Goal: Task Accomplishment & Management: Manage account settings

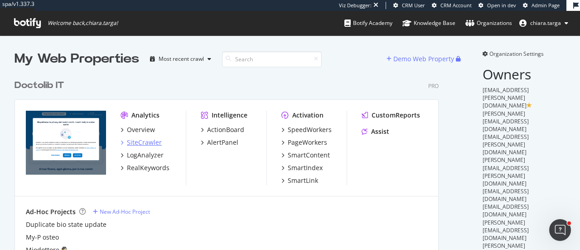
click at [142, 142] on div "SiteCrawler" at bounding box center [144, 142] width 35 height 9
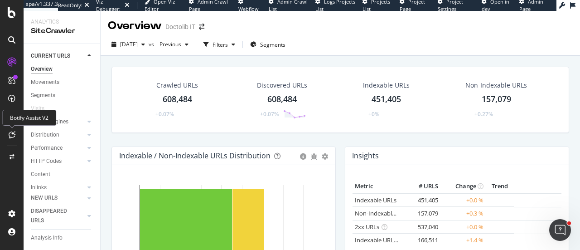
drag, startPoint x: 12, startPoint y: 135, endPoint x: 109, endPoint y: 139, distance: 96.5
click at [109, 139] on div "Crawled URLs 608,484 +0.07% Discovered URLs 608,484 +0.07% Indexable URLs 451,4…" at bounding box center [340, 107] width 466 height 80
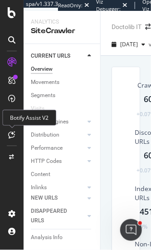
drag, startPoint x: 13, startPoint y: 136, endPoint x: 13, endPoint y: 147, distance: 10.4
click at [13, 147] on div at bounding box center [12, 130] width 22 height 151
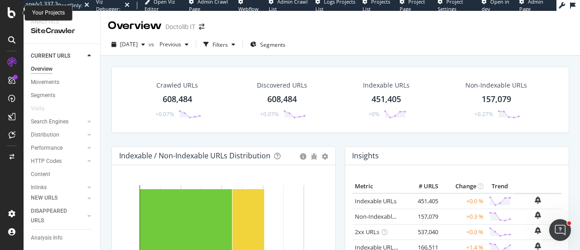
click at [16, 7] on div at bounding box center [12, 125] width 24 height 250
click at [14, 11] on icon at bounding box center [12, 12] width 8 height 11
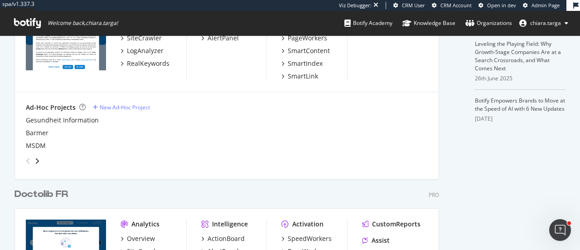
scroll to position [408, 0]
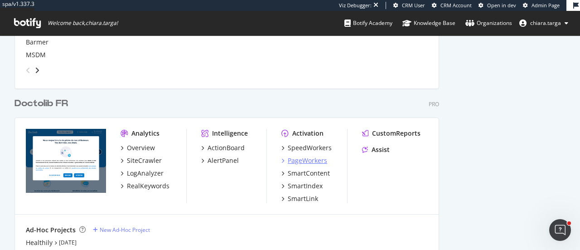
click at [305, 158] on div "PageWorkers" at bounding box center [307, 160] width 39 height 9
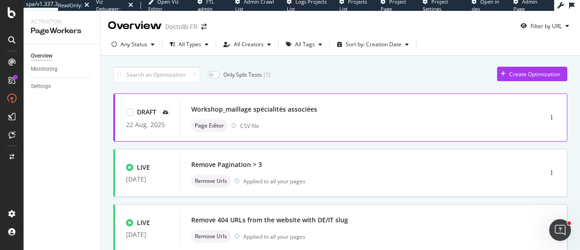
click at [324, 106] on div "Workshop_maillage spécialités associées" at bounding box center [347, 109] width 312 height 13
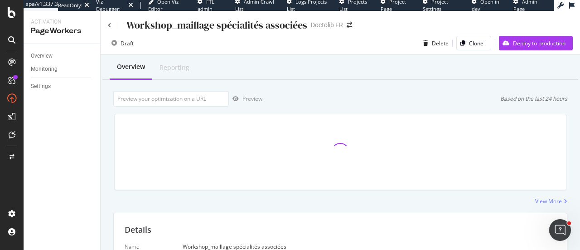
scroll to position [249, 0]
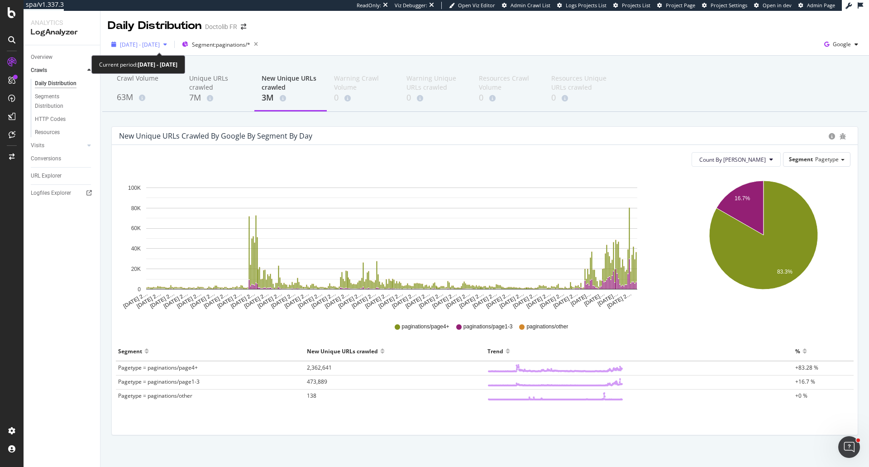
click at [167, 44] on icon "button" at bounding box center [165, 44] width 4 height 5
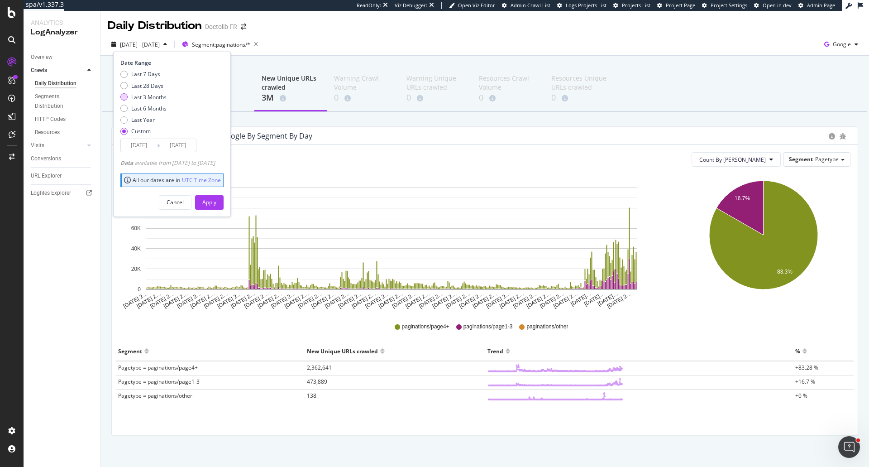
click at [161, 96] on div "Last 3 Months" at bounding box center [148, 97] width 35 height 8
type input "[DATE]"
click at [216, 205] on div "Apply" at bounding box center [209, 202] width 14 height 8
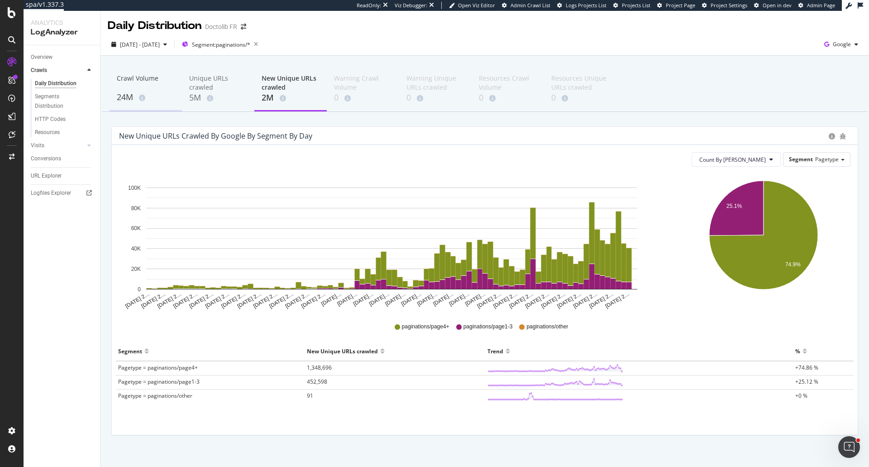
click at [143, 81] on div "Crawl Volume" at bounding box center [146, 82] width 58 height 17
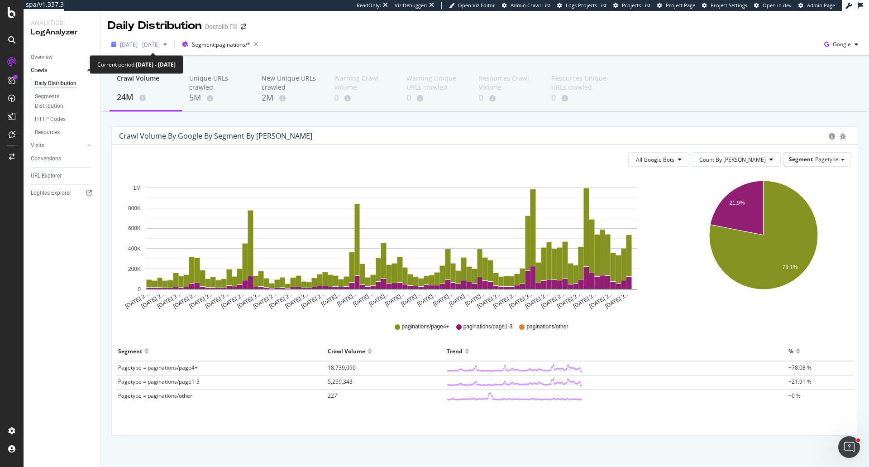
click at [160, 41] on span "[DATE] - [DATE]" at bounding box center [140, 45] width 40 height 8
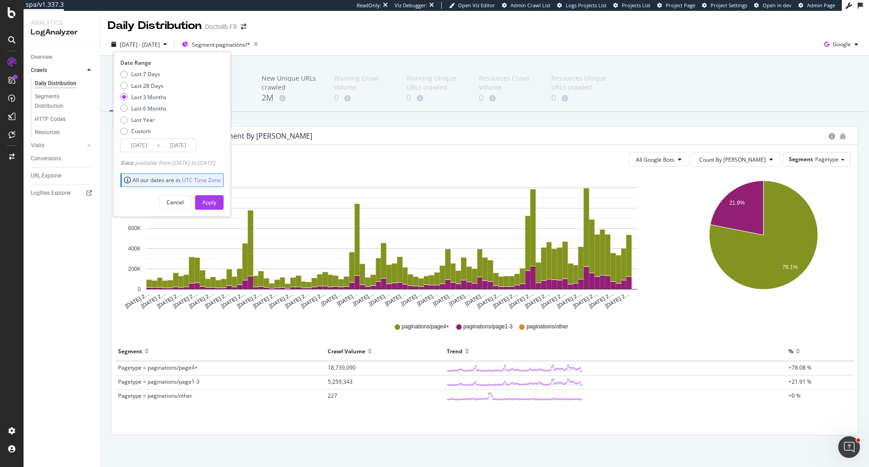
click at [150, 101] on div "Last 7 Days Last 28 Days Last 3 Months Last 6 Months Last Year Custom" at bounding box center [143, 104] width 46 height 68
click at [151, 107] on div "Last 6 Months" at bounding box center [148, 109] width 35 height 8
type input "[DATE]"
click at [216, 203] on div "Apply" at bounding box center [209, 202] width 14 height 8
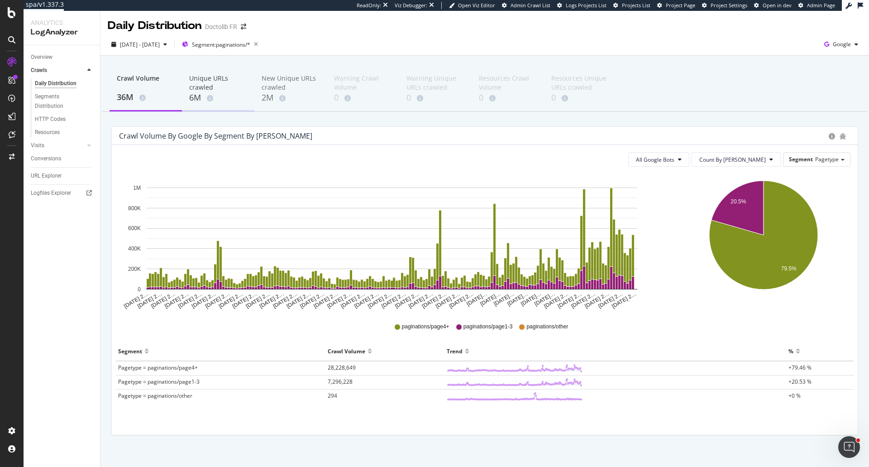
click at [218, 88] on div "Unique URLs crawled" at bounding box center [218, 83] width 58 height 18
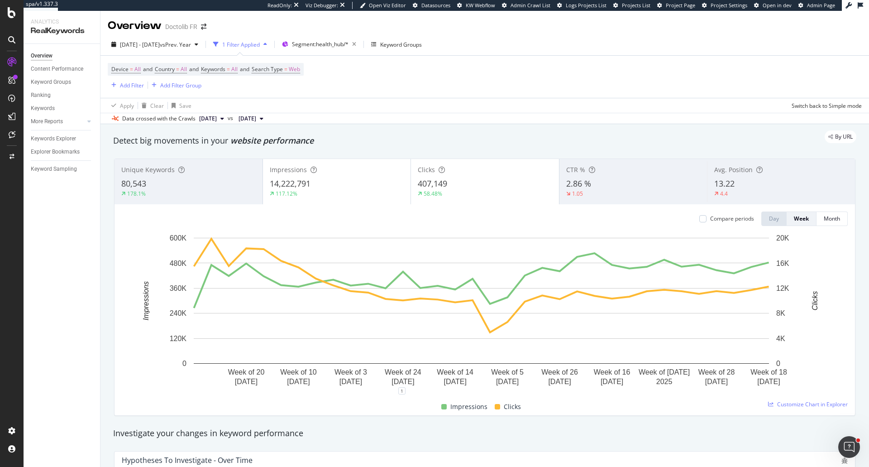
scroll to position [99, 0]
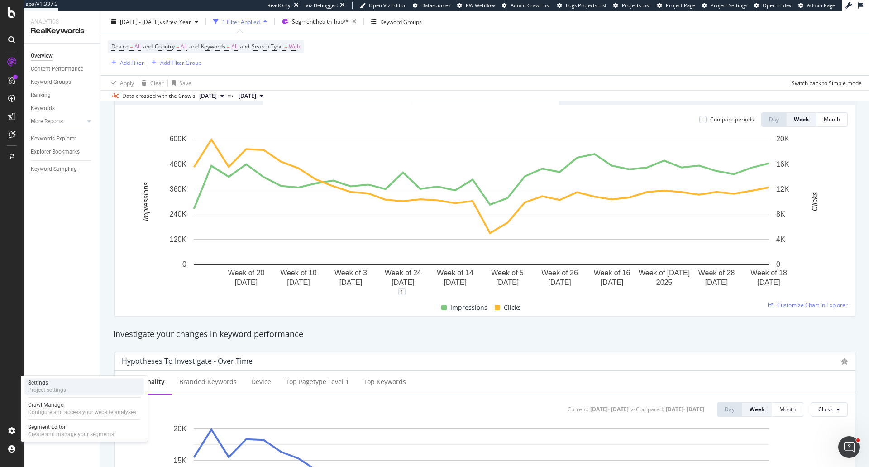
click at [47, 392] on div "Project settings" at bounding box center [47, 389] width 38 height 7
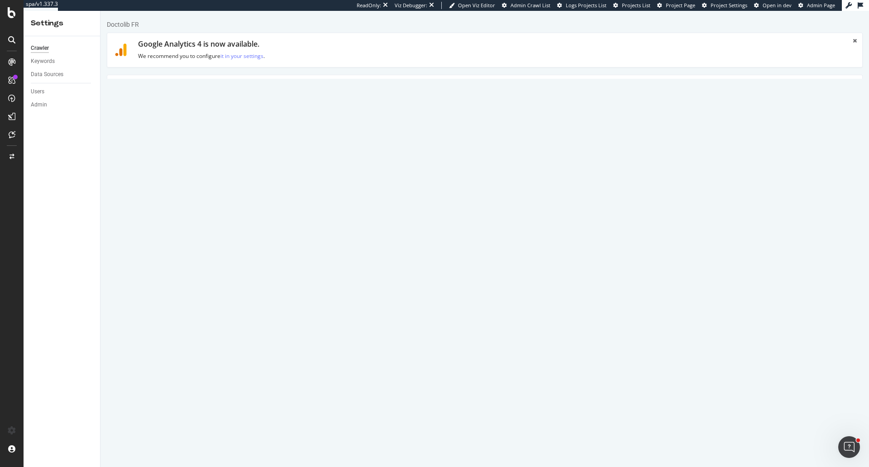
click at [173, 92] on link "Advanced Settings" at bounding box center [178, 87] width 70 height 25
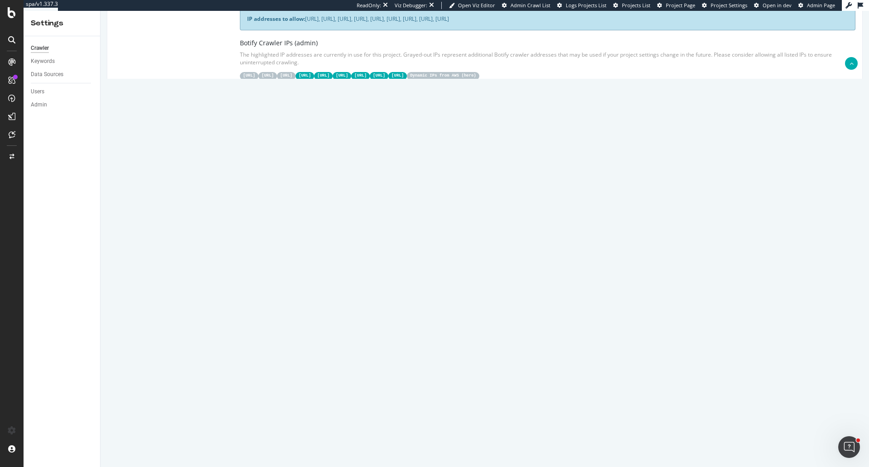
scroll to position [226, 0]
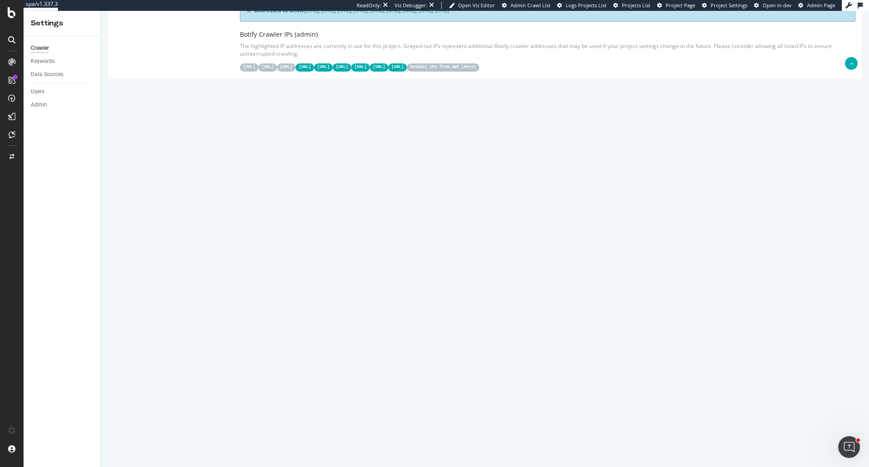
click at [409, 326] on textarea at bounding box center [548, 314] width 616 height 84
paste textarea "User-agent: * Disallow: /*?page=* Allow: /*?page=2$ Allow: /*?page=3$ Disallow:…"
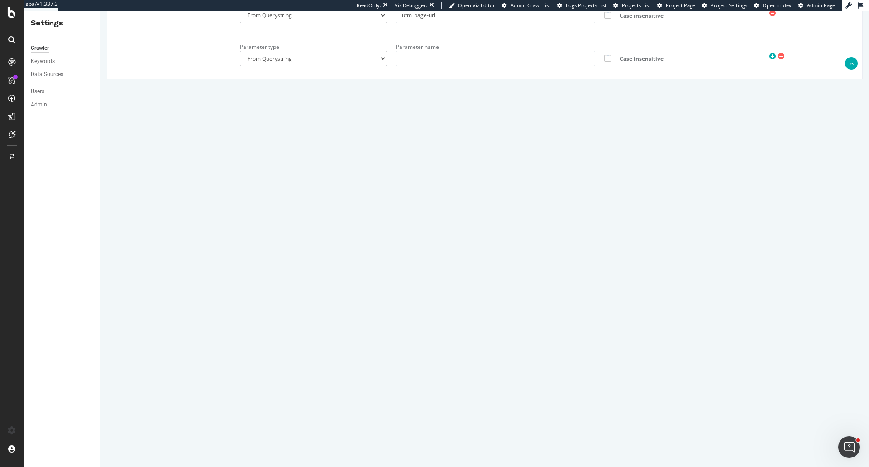
scroll to position [980, 0]
type textarea "User-agent: * Disallow: /*?page=* Allow: /*?page=2$ Allow: /*?page=3$ Disallow:…"
click at [453, 433] on button "Save" at bounding box center [450, 438] width 22 height 14
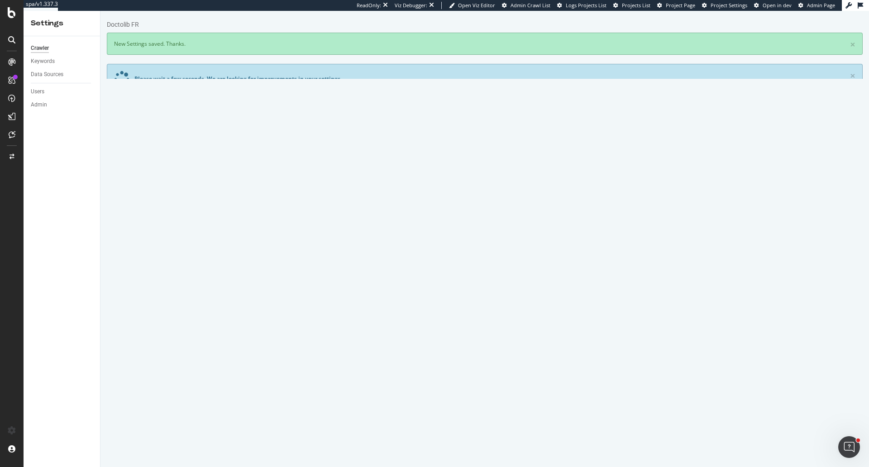
scroll to position [0, 0]
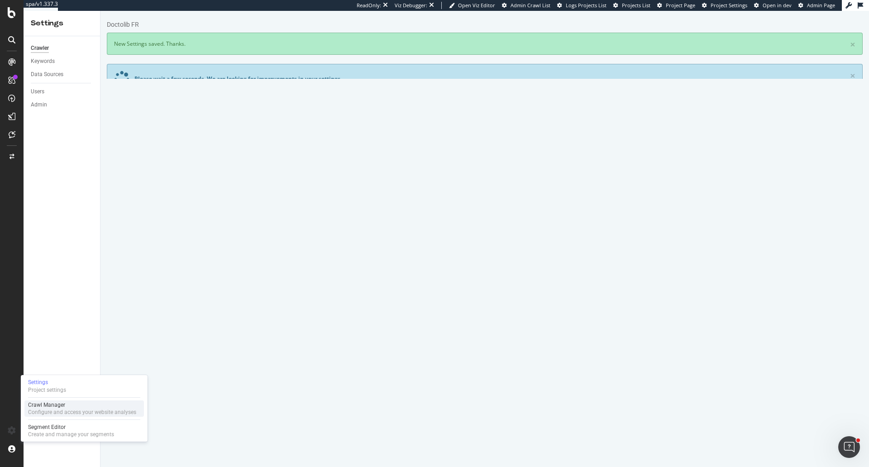
click at [47, 404] on div "Crawl Manager" at bounding box center [82, 404] width 108 height 7
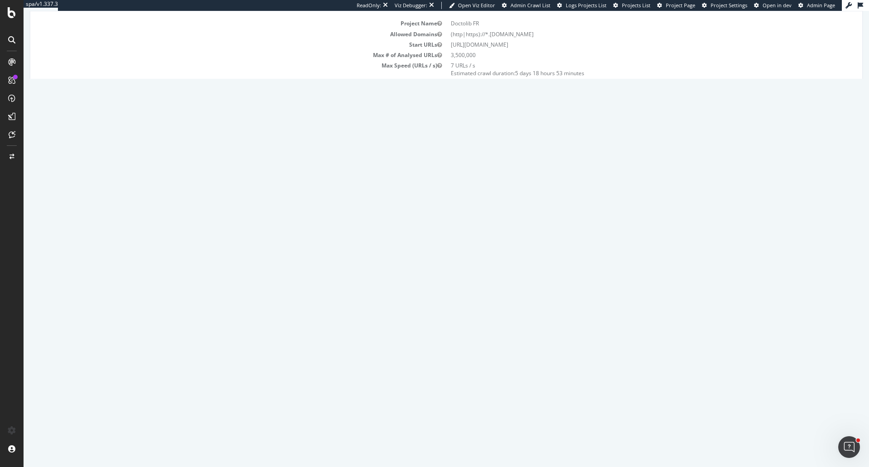
scroll to position [136, 0]
click at [581, 265] on span at bounding box center [571, 262] width 18 height 11
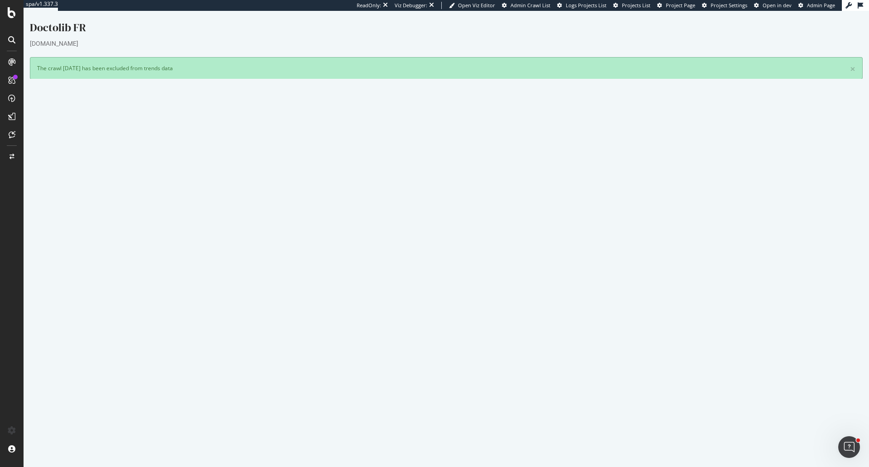
scroll to position [0, 0]
click at [810, 429] on icon at bounding box center [809, 429] width 6 height 7
click at [789, 442] on link "Add name" at bounding box center [775, 443] width 72 height 12
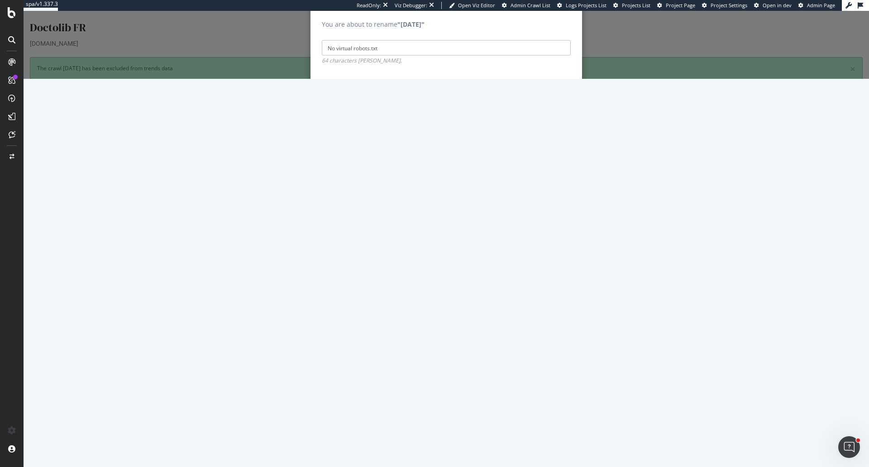
click at [397, 56] on input "No virtual robots.txt" at bounding box center [446, 47] width 249 height 15
type input "No virtual robots.txt"
click at [559, 97] on input "Save" at bounding box center [557, 90] width 28 height 14
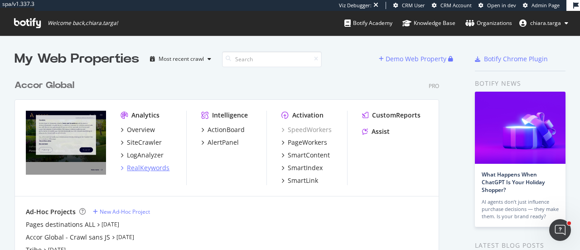
click at [160, 165] on div "RealKeywords" at bounding box center [148, 167] width 43 height 9
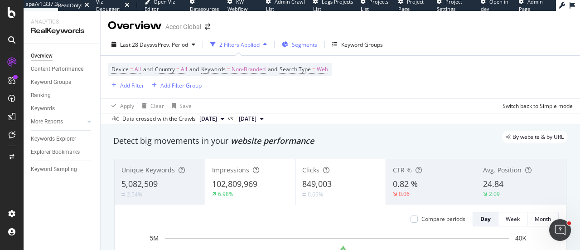
click at [297, 42] on span "Segments" at bounding box center [304, 45] width 25 height 8
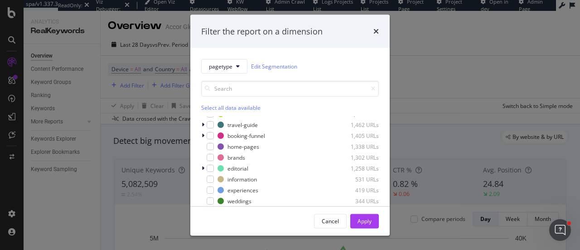
scroll to position [138, 0]
click at [208, 145] on div "modal" at bounding box center [209, 145] width 7 height 7
click at [369, 219] on div "Apply" at bounding box center [364, 220] width 14 height 8
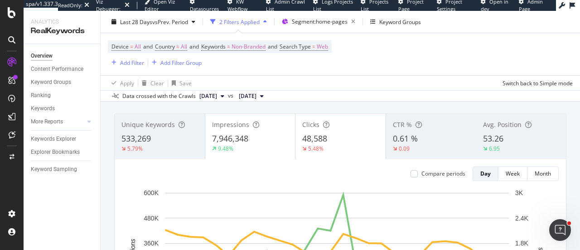
scroll to position [91, 0]
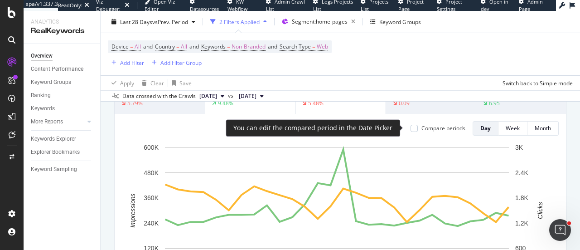
click at [425, 129] on div "Compare periods" at bounding box center [443, 128] width 44 height 8
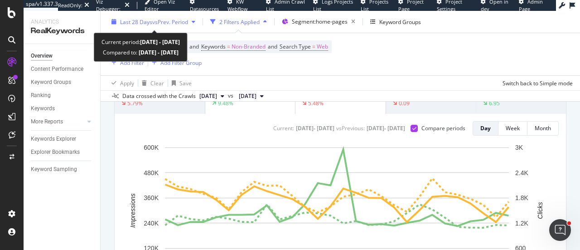
click at [185, 19] on span "vs Prev. Period" at bounding box center [170, 22] width 36 height 8
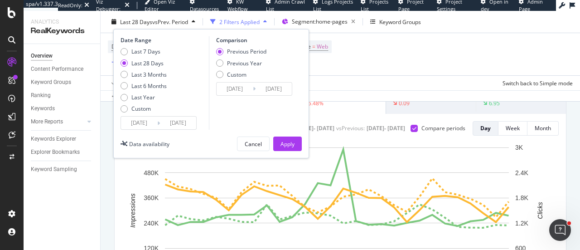
click at [235, 67] on div "Previous Period Previous Year Custom" at bounding box center [241, 65] width 50 height 34
click at [238, 64] on div "Previous Year" at bounding box center [244, 63] width 35 height 8
type input "2024/07/29"
type input "2024/08/25"
click at [288, 142] on div "Apply" at bounding box center [287, 143] width 14 height 8
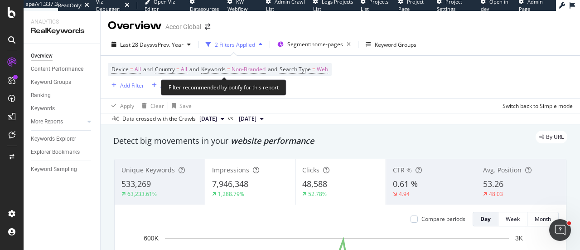
click at [254, 76] on span "Non-Branded" at bounding box center [248, 69] width 34 height 13
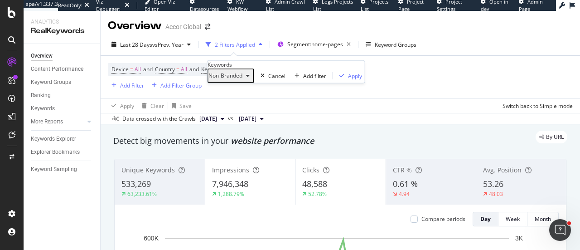
click at [249, 82] on div "Non-Branded" at bounding box center [230, 76] width 45 height 12
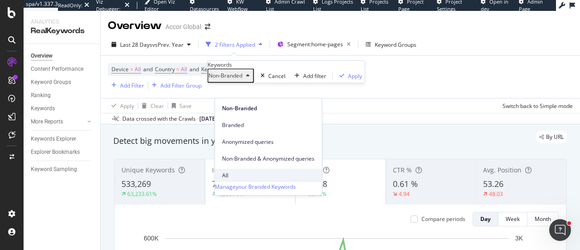
click at [227, 171] on span "All" at bounding box center [268, 175] width 92 height 8
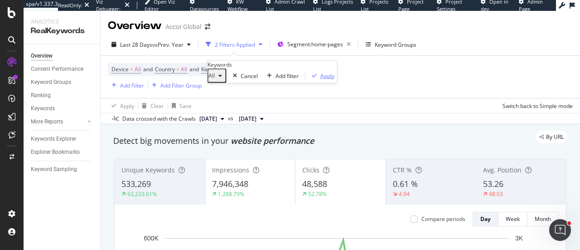
click at [312, 78] on icon "button" at bounding box center [314, 75] width 5 height 5
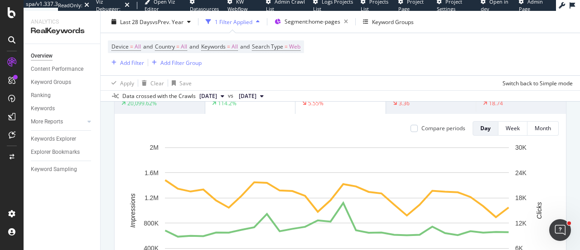
scroll to position [136, 0]
